Goal: Task Accomplishment & Management: Complete application form

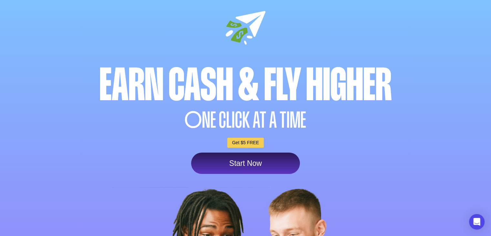
scroll to position [32, 0]
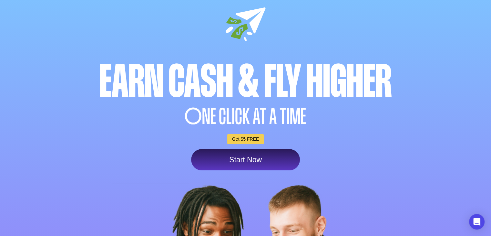
click at [252, 156] on link "Start Now" at bounding box center [245, 159] width 109 height 21
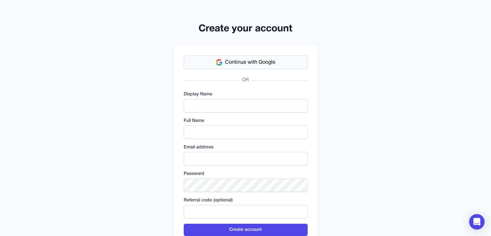
click at [225, 62] on button "Continue with Google" at bounding box center [246, 62] width 124 height 14
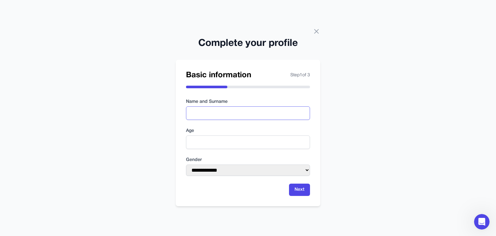
click at [218, 118] on input "text" at bounding box center [248, 113] width 124 height 14
type input "********"
click at [216, 141] on input "number" at bounding box center [248, 142] width 124 height 14
type input "**"
click at [254, 169] on select "**********" at bounding box center [248, 169] width 124 height 11
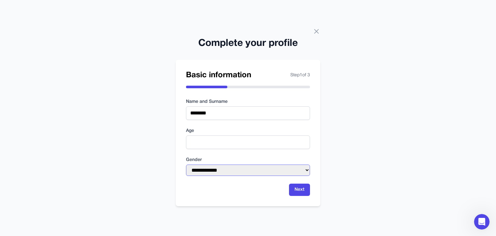
select select "****"
click at [186, 164] on select "**********" at bounding box center [248, 169] width 124 height 11
click at [296, 191] on button "Next" at bounding box center [299, 189] width 21 height 12
type input "**"
click at [307, 194] on button "Next" at bounding box center [299, 189] width 21 height 12
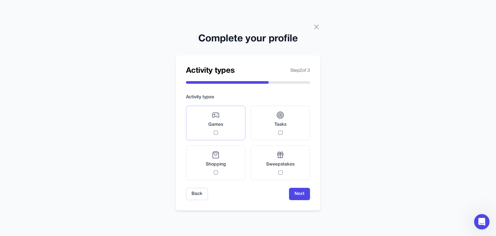
click at [227, 126] on label "Games" at bounding box center [215, 122] width 59 height 35
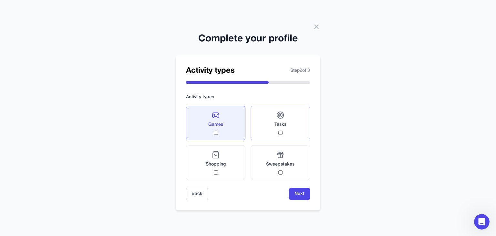
click at [265, 132] on label "Tasks" at bounding box center [279, 122] width 59 height 35
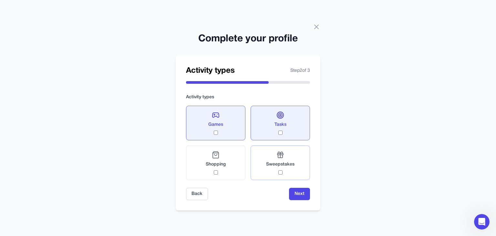
click at [268, 156] on div "Sweepstakes" at bounding box center [280, 163] width 28 height 24
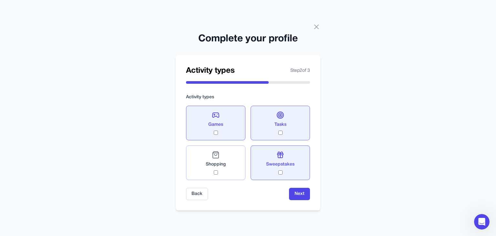
click at [222, 162] on span "Shopping" at bounding box center [216, 164] width 20 height 6
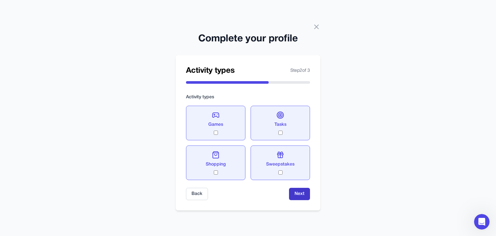
click at [299, 196] on button "Next" at bounding box center [299, 193] width 21 height 12
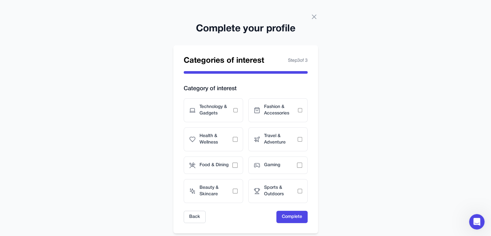
click at [215, 122] on div "Technology & Gadgets" at bounding box center [213, 110] width 59 height 24
click at [265, 115] on span "Fashion & Accessories" at bounding box center [281, 110] width 34 height 13
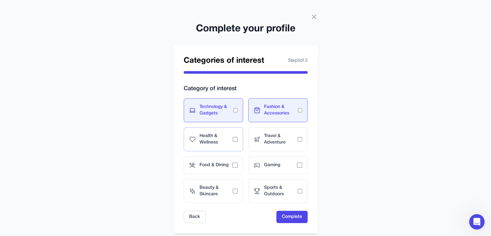
click at [224, 145] on span "Health & Wellness" at bounding box center [216, 139] width 34 height 13
click at [263, 142] on div "Travel & Adventure" at bounding box center [277, 139] width 59 height 24
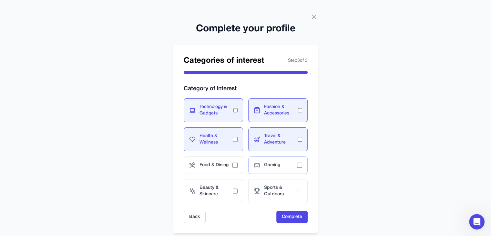
click at [265, 160] on div "Gaming" at bounding box center [277, 164] width 59 height 17
click at [219, 169] on div "Food & Dining" at bounding box center [213, 164] width 59 height 17
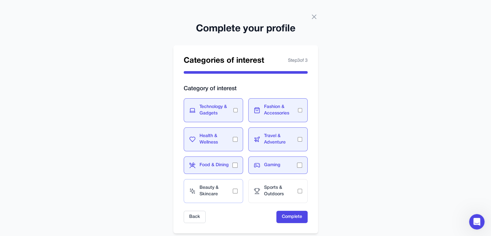
click at [223, 180] on div "Beauty & Skincare" at bounding box center [213, 191] width 59 height 24
click at [257, 186] on div "Sports & Outdoors" at bounding box center [277, 191] width 59 height 24
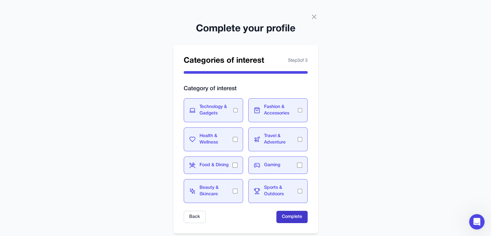
click at [294, 221] on button "Complete" at bounding box center [291, 216] width 31 height 12
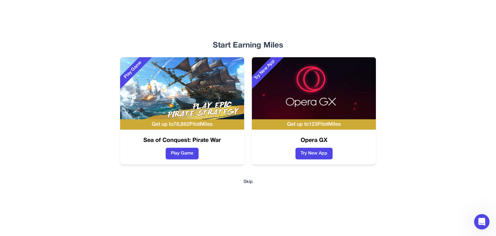
click at [251, 181] on button "Skip" at bounding box center [247, 181] width 9 height 6
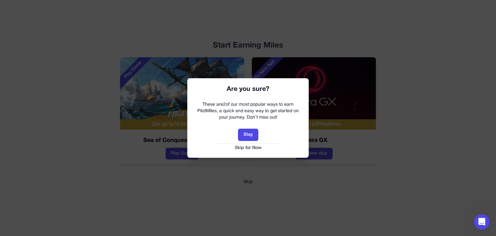
click at [250, 146] on button "Skip for Now" at bounding box center [248, 148] width 108 height 6
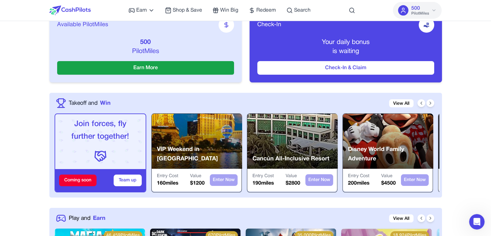
scroll to position [148, 0]
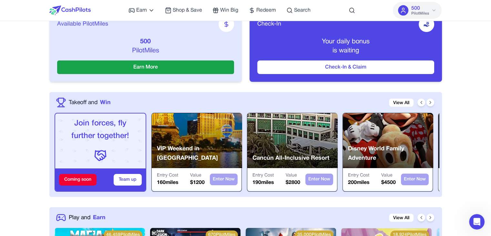
click at [427, 105] on div at bounding box center [425, 102] width 17 height 8
click at [432, 102] on icon at bounding box center [429, 102] width 5 height 5
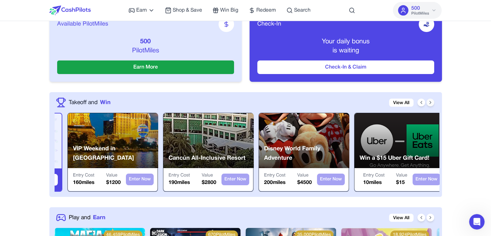
scroll to position [0, 103]
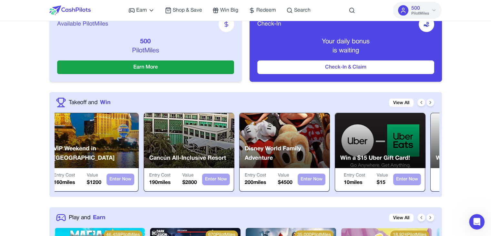
click at [432, 102] on icon at bounding box center [429, 102] width 5 height 5
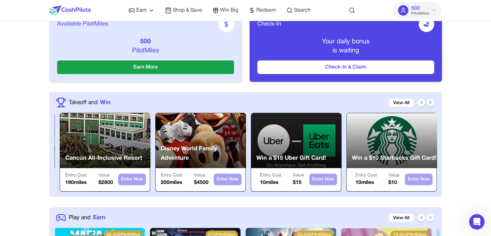
scroll to position [0, 206]
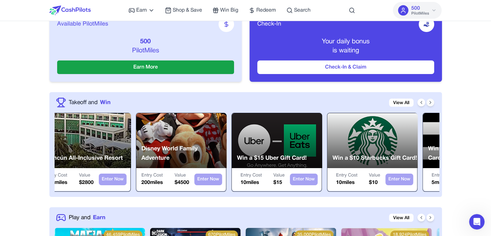
click at [432, 102] on icon at bounding box center [429, 102] width 5 height 5
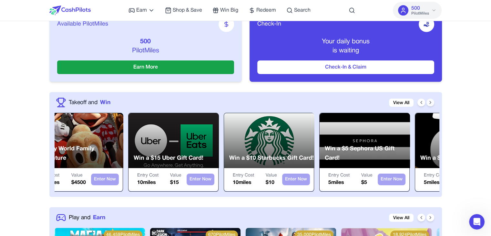
click at [432, 102] on icon at bounding box center [429, 102] width 5 height 5
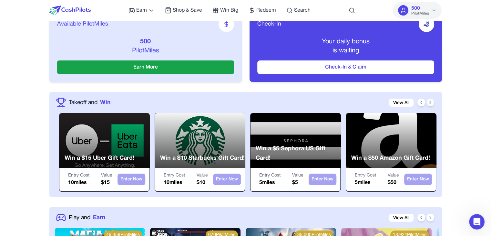
scroll to position [0, 413]
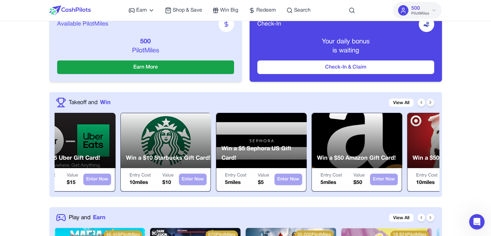
click at [432, 102] on icon at bounding box center [429, 102] width 5 height 5
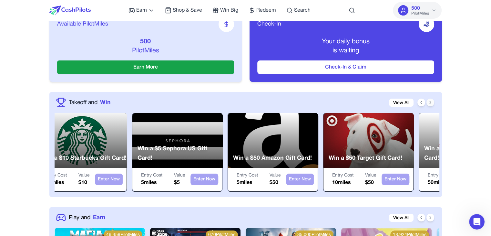
scroll to position [0, 516]
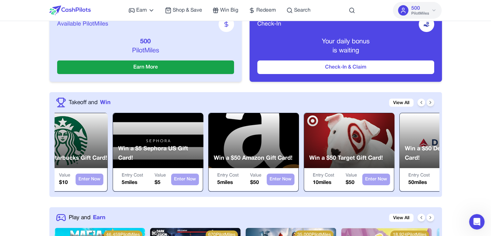
click at [432, 102] on icon at bounding box center [429, 102] width 5 height 5
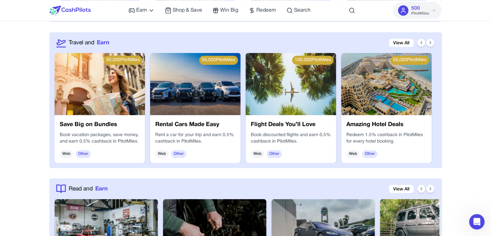
scroll to position [916, 0]
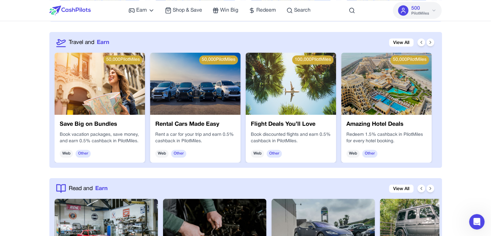
click at [289, 131] on p "Book discounted flights and earn 0.5% cashback in PilotMiles." at bounding box center [291, 137] width 80 height 13
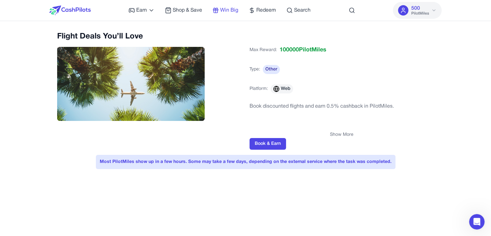
click at [218, 10] on rect at bounding box center [215, 9] width 5 height 1
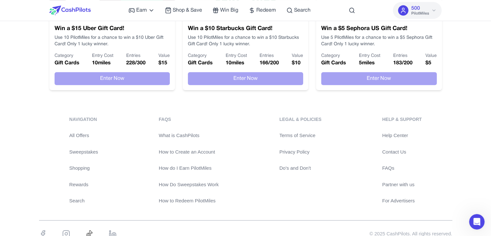
scroll to position [524, 0]
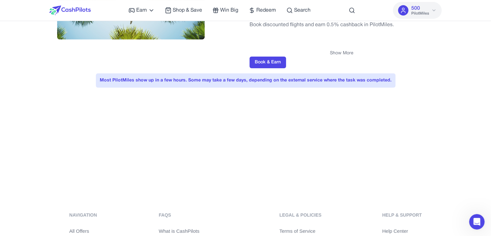
scroll to position [84, 0]
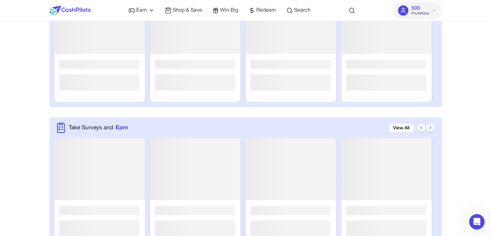
scroll to position [977, 0]
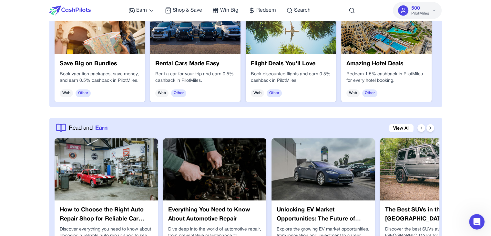
click at [414, 10] on span "500" at bounding box center [415, 9] width 9 height 8
click at [431, 9] on icon at bounding box center [433, 10] width 5 height 5
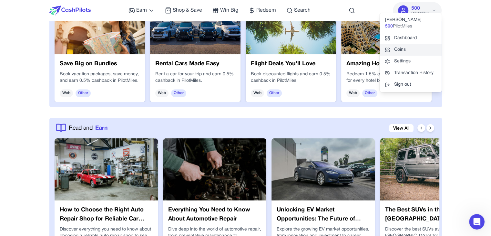
click at [402, 49] on link "Coins" at bounding box center [410, 50] width 62 height 12
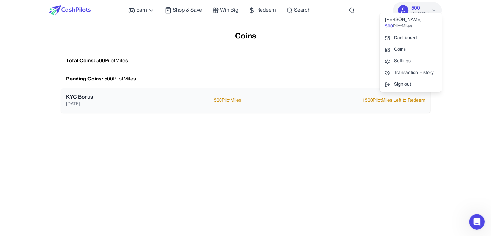
click at [381, 102] on p "1500 PilotMiles Left to Redeem" at bounding box center [393, 100] width 63 height 6
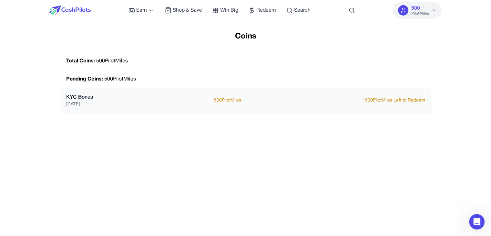
click at [74, 101] on p "[DATE]" at bounding box center [79, 104] width 27 height 6
click at [79, 98] on p "KYC Bonus" at bounding box center [79, 97] width 27 height 8
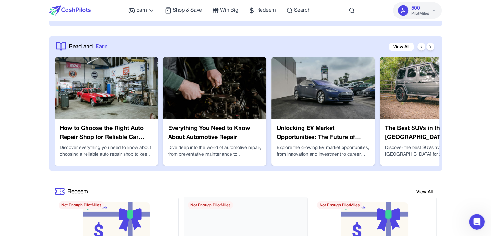
scroll to position [1037, 0]
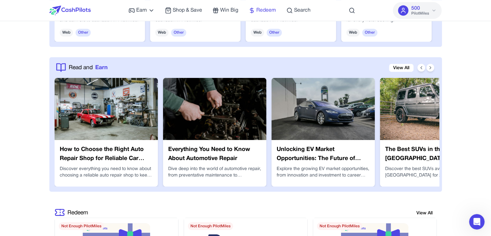
click at [261, 12] on span "Redeem" at bounding box center [266, 10] width 20 height 8
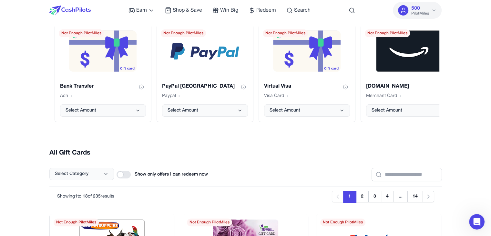
scroll to position [115, 0]
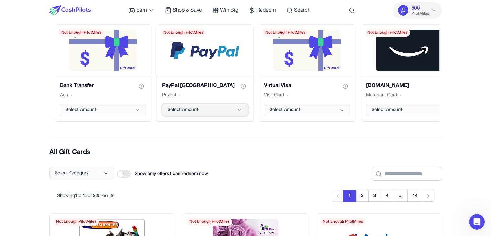
click at [233, 108] on button "Select Amount" at bounding box center [205, 110] width 86 height 12
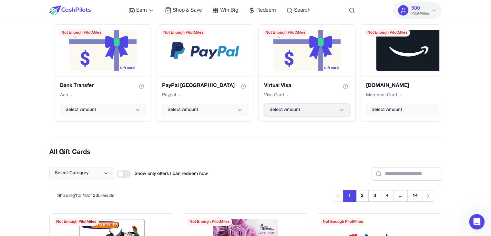
click at [277, 112] on span "Select Amount" at bounding box center [284, 109] width 31 height 6
click at [371, 108] on span "Select Amount" at bounding box center [386, 109] width 31 height 6
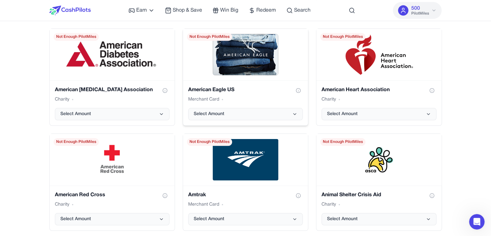
scroll to position [719, 0]
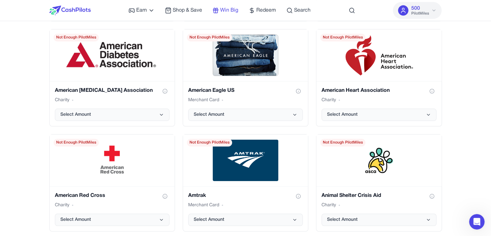
click at [226, 8] on span "Win Big" at bounding box center [229, 10] width 18 height 8
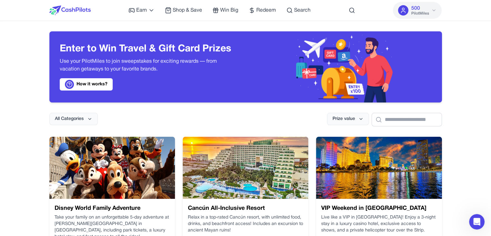
click at [100, 83] on link "How it works?" at bounding box center [86, 84] width 53 height 12
click at [182, 9] on span "Shop & Save" at bounding box center [187, 10] width 29 height 8
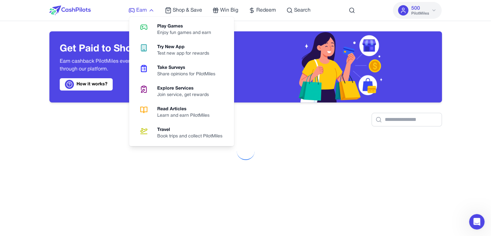
click at [149, 10] on icon at bounding box center [151, 10] width 6 height 6
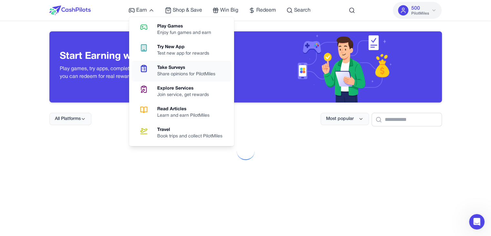
click at [181, 74] on div "Share opinions for PilotMiles" at bounding box center [188, 74] width 63 height 6
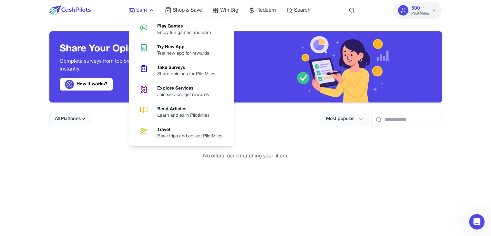
click at [142, 9] on span "Earn" at bounding box center [141, 10] width 11 height 8
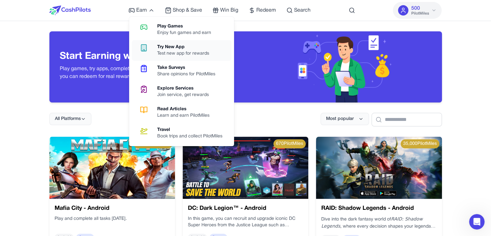
click at [185, 42] on link "Try New App Test new app for rewards" at bounding box center [182, 50] width 100 height 21
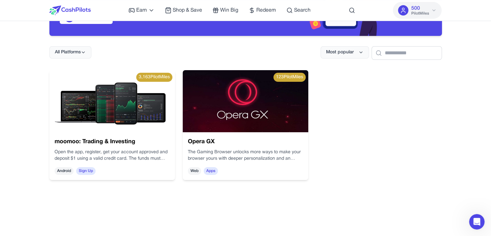
scroll to position [67, 0]
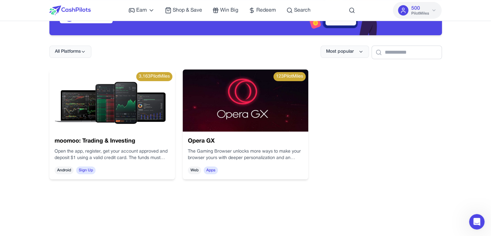
click at [300, 76] on h3 "moomoo: Trading & Investing" at bounding box center [352, 42] width 104 height 65
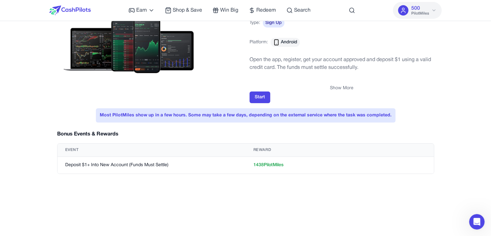
scroll to position [48, 0]
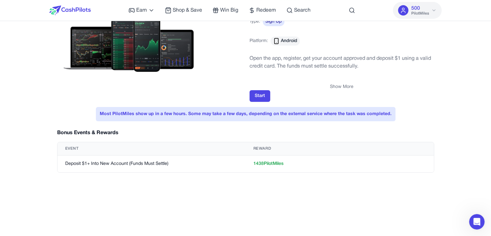
click at [253, 108] on div "Most PilotMiles show up in a few hours. Some may take a few days, depending on …" at bounding box center [245, 114] width 299 height 14
click at [262, 89] on div "Show More" at bounding box center [341, 87] width 185 height 6
click at [261, 93] on button "Start" at bounding box center [259, 96] width 21 height 12
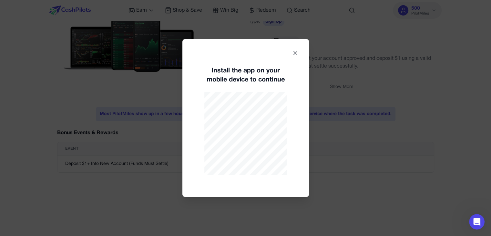
click at [291, 52] on div "Install the app on your mobile device to continue" at bounding box center [245, 117] width 126 height 157
click at [293, 53] on icon at bounding box center [295, 53] width 6 height 6
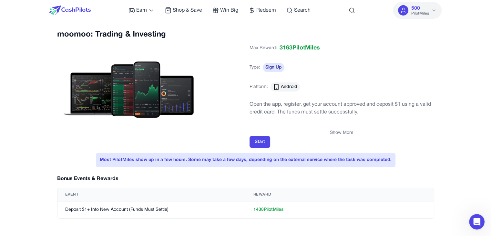
scroll to position [1, 0]
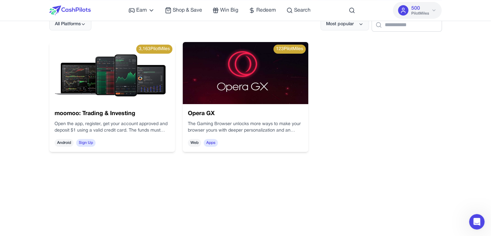
scroll to position [94, 0]
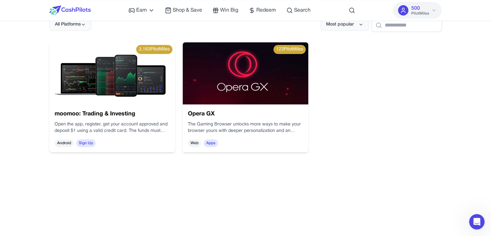
click at [105, 96] on img at bounding box center [111, 73] width 125 height 62
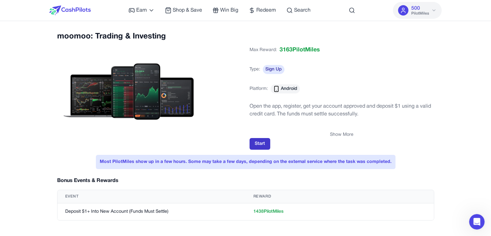
click at [261, 140] on button "Start" at bounding box center [259, 144] width 21 height 12
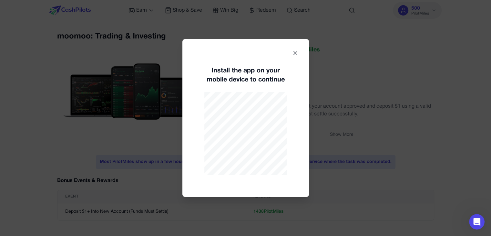
click at [294, 52] on icon at bounding box center [295, 53] width 6 height 6
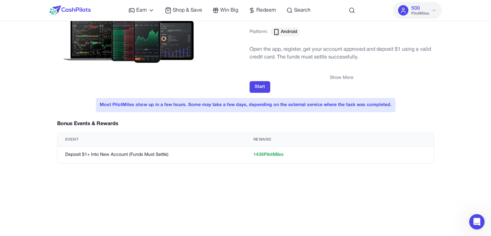
scroll to position [60, 0]
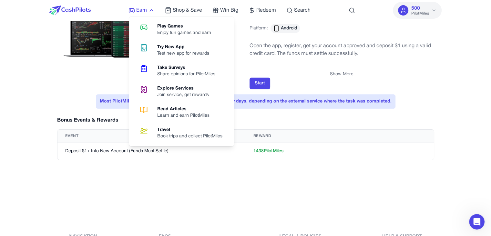
click at [152, 11] on icon at bounding box center [151, 10] width 6 height 6
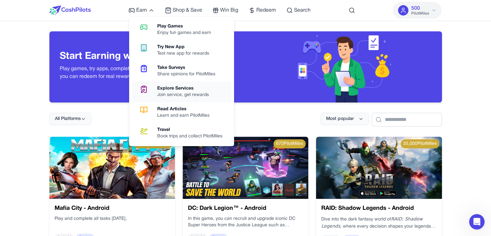
click at [185, 92] on div "Join service, get rewards" at bounding box center [185, 95] width 57 height 6
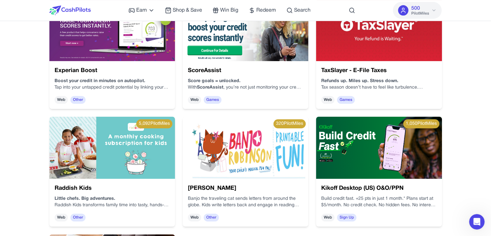
scroll to position [135, 0]
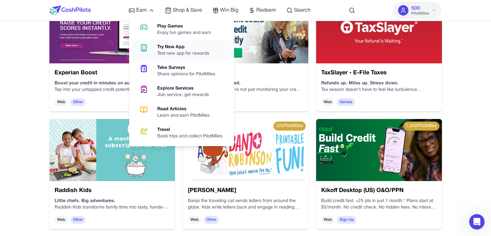
click at [176, 47] on div "Try New App" at bounding box center [185, 47] width 57 height 6
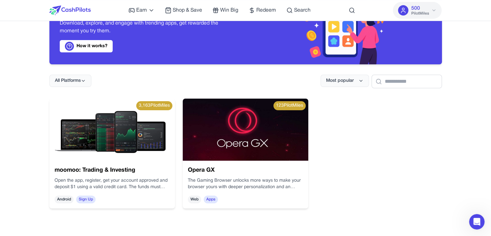
scroll to position [39, 0]
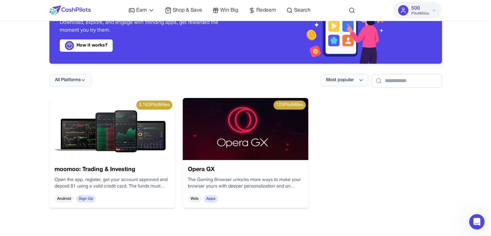
click at [277, 174] on div "Opera GX The Gaming Browser unlocks more ways to make your browser yours with d…" at bounding box center [227, 127] width 130 height 113
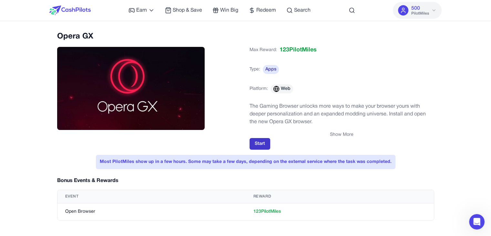
click at [266, 138] on button "Start" at bounding box center [259, 144] width 21 height 12
